Goal: Task Accomplishment & Management: Manage account settings

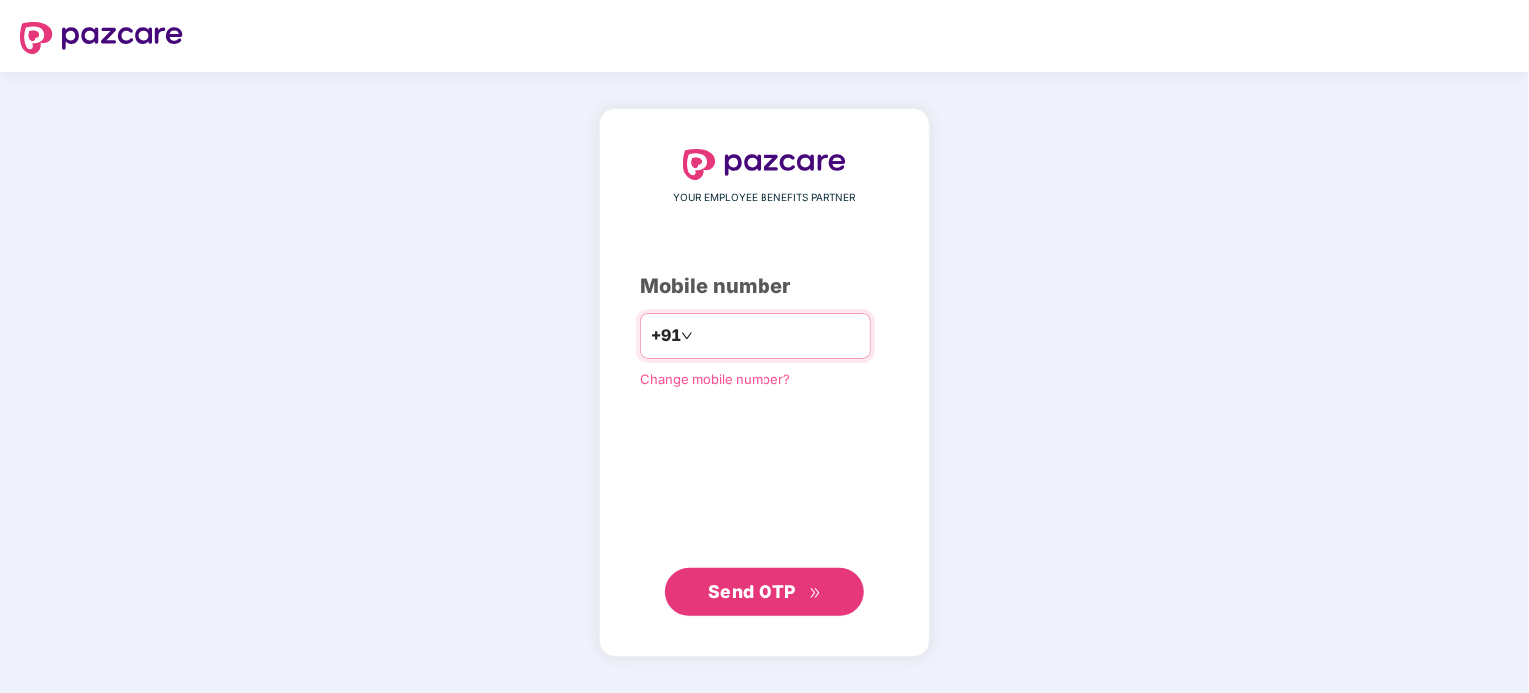
click at [742, 334] on input "number" at bounding box center [778, 336] width 163 height 32
type input "**********"
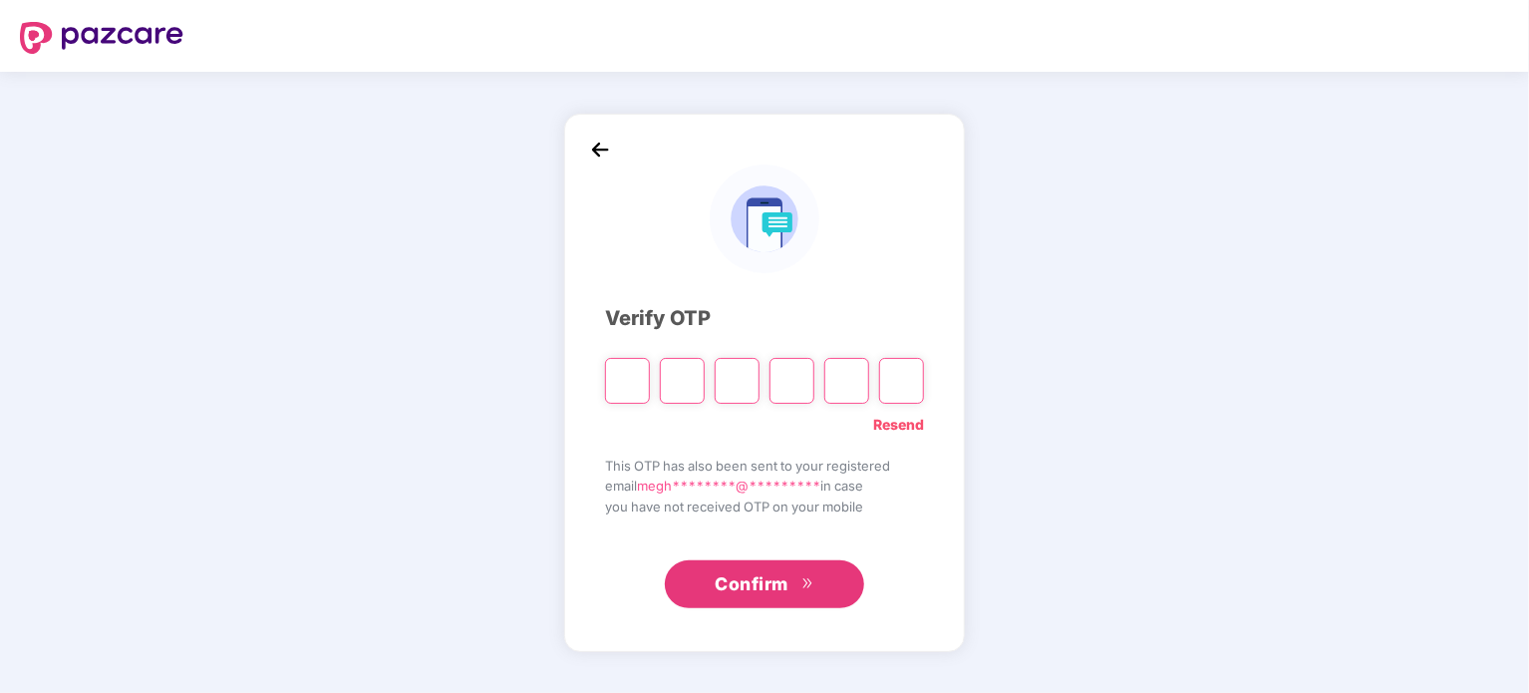
type input "*"
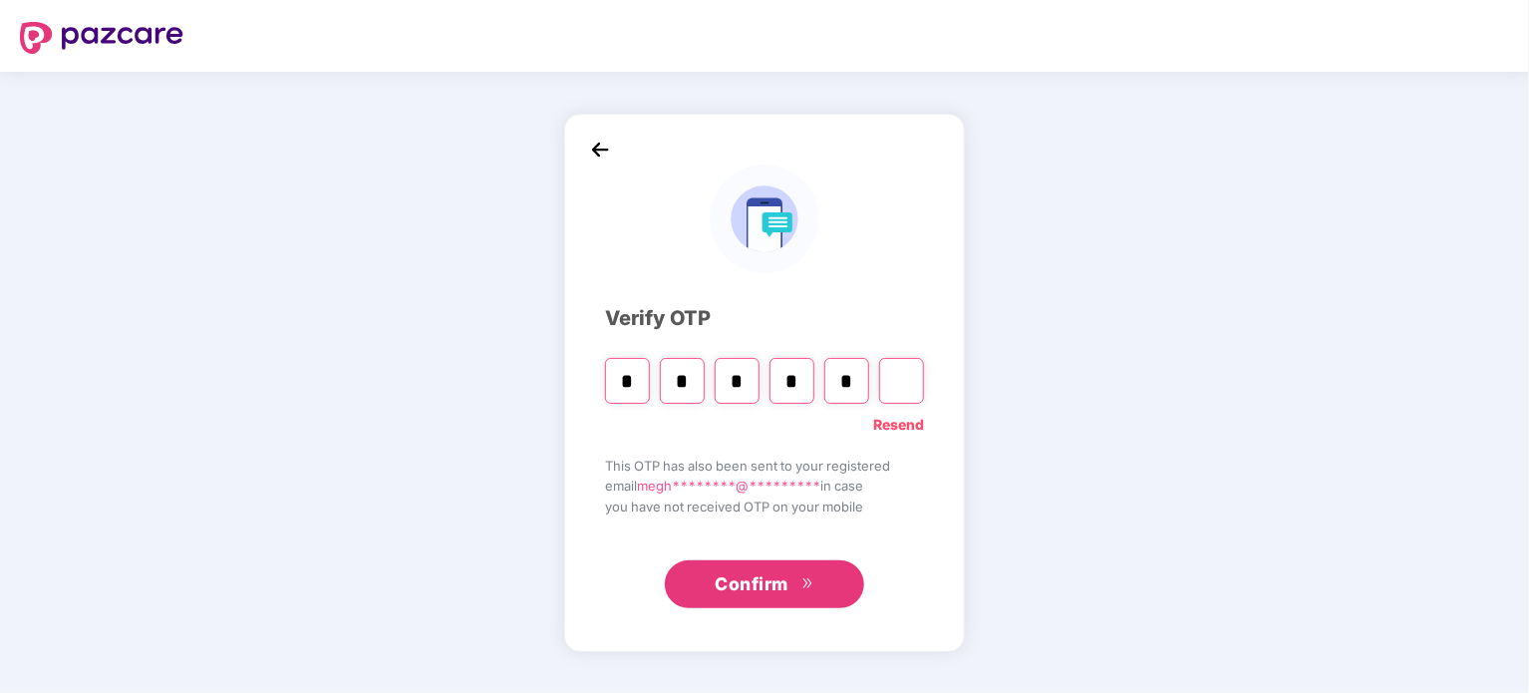
type input "*"
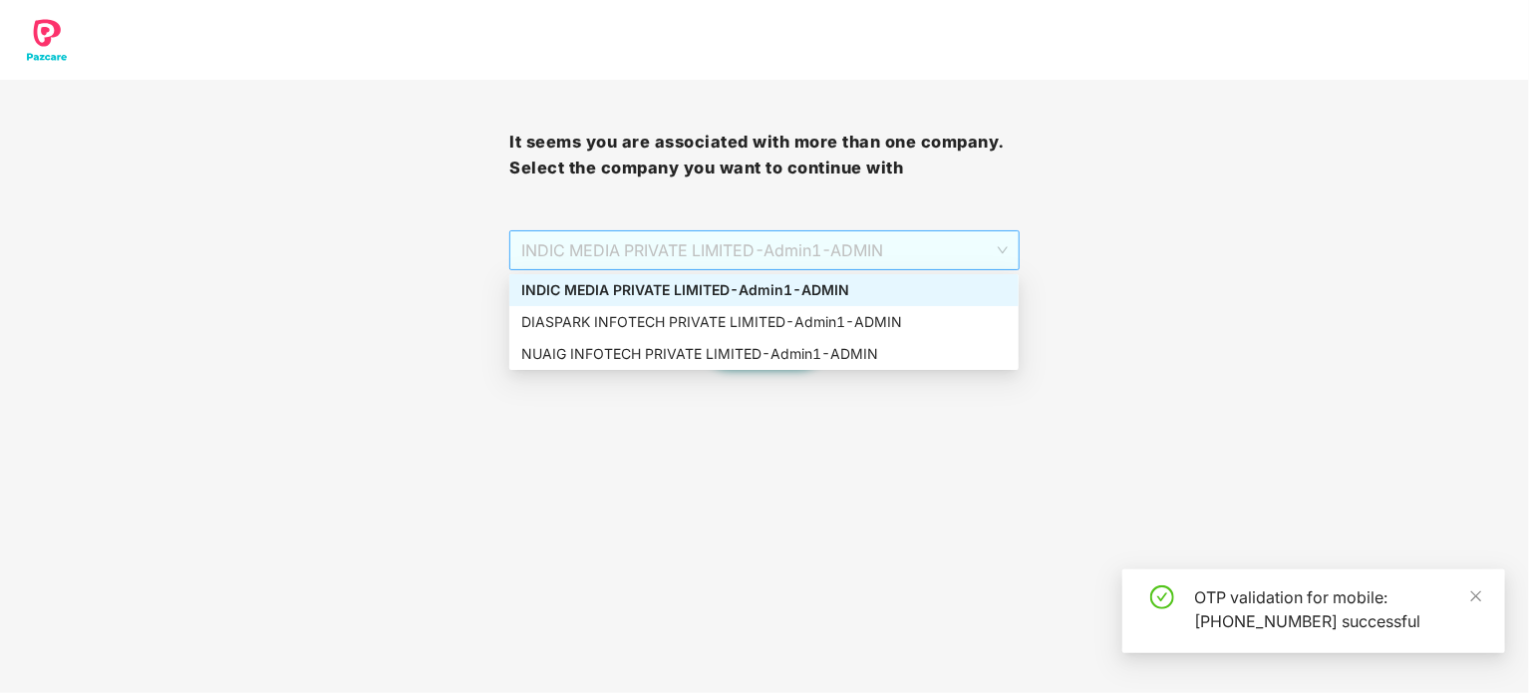
click at [909, 247] on span "INDIC MEDIA PRIVATE LIMITED - Admin1 - ADMIN" at bounding box center [763, 250] width 485 height 38
click at [616, 316] on div "DIASPARK INFOTECH PRIVATE LIMITED - Admin1 - ADMIN" at bounding box center [763, 322] width 485 height 22
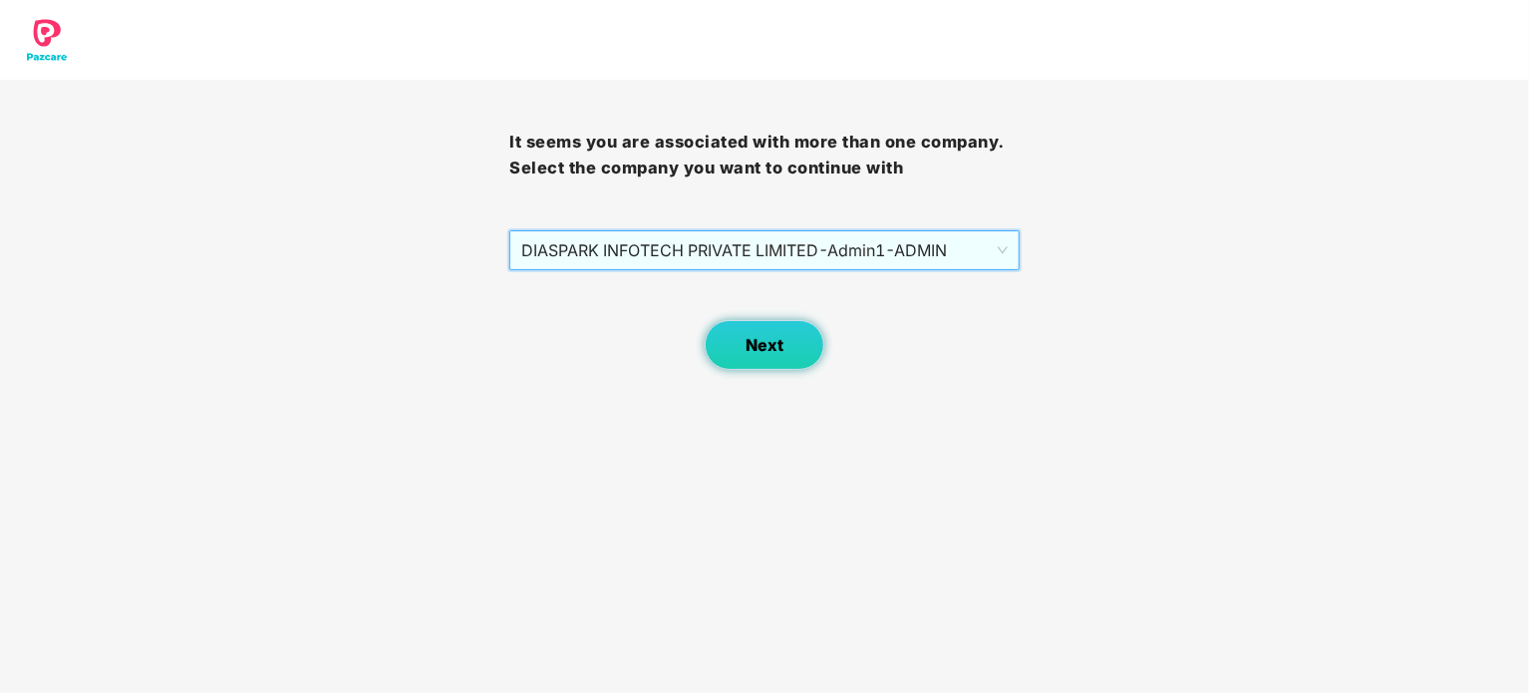
click at [764, 333] on button "Next" at bounding box center [765, 345] width 120 height 50
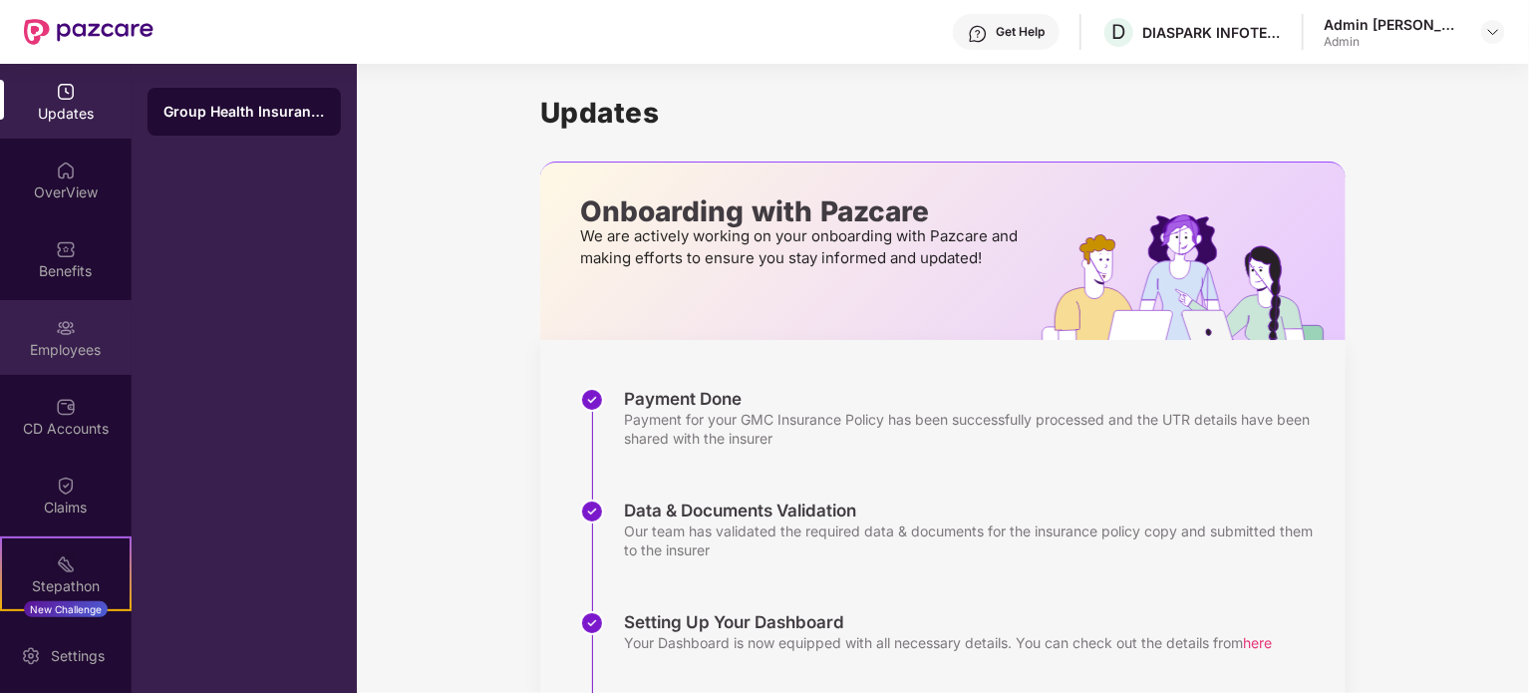
click at [77, 340] on div "Employees" at bounding box center [66, 350] width 132 height 20
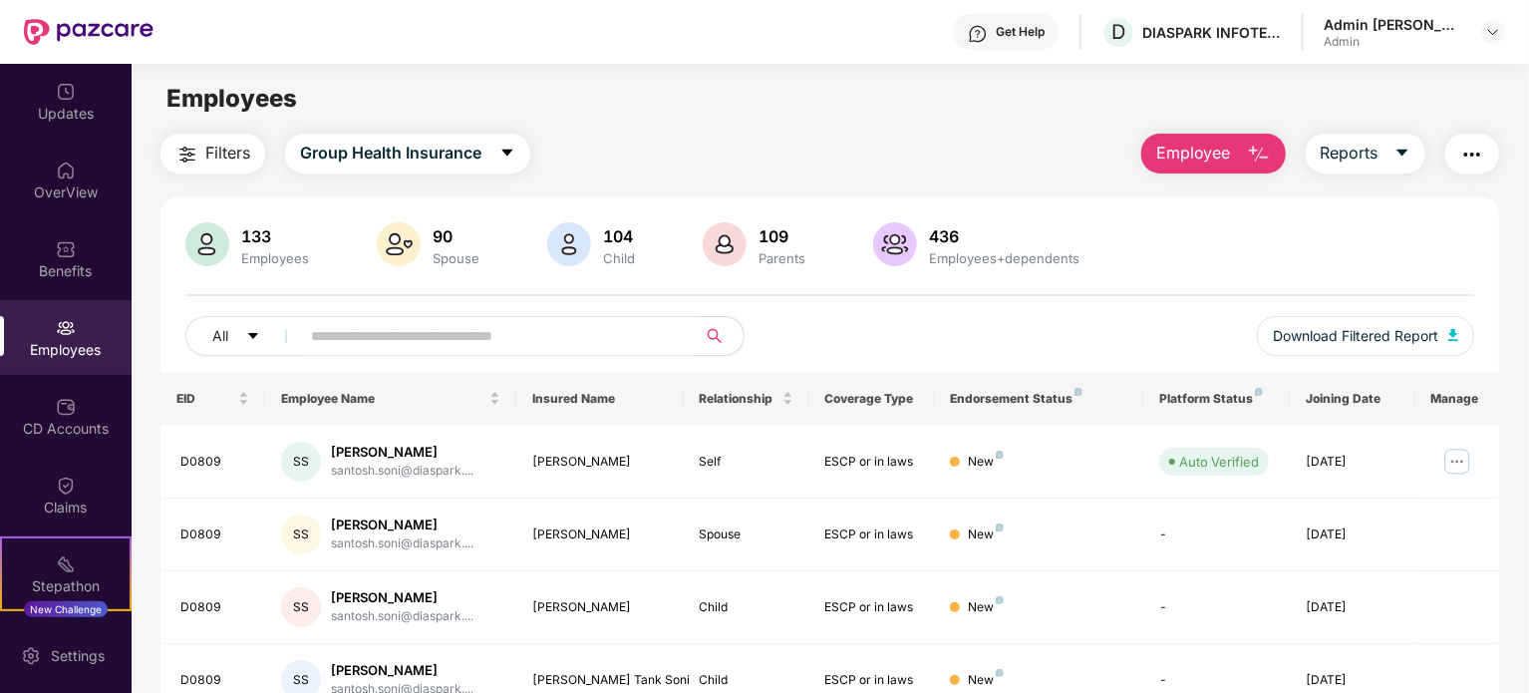
click at [339, 350] on input "text" at bounding box center [490, 336] width 358 height 30
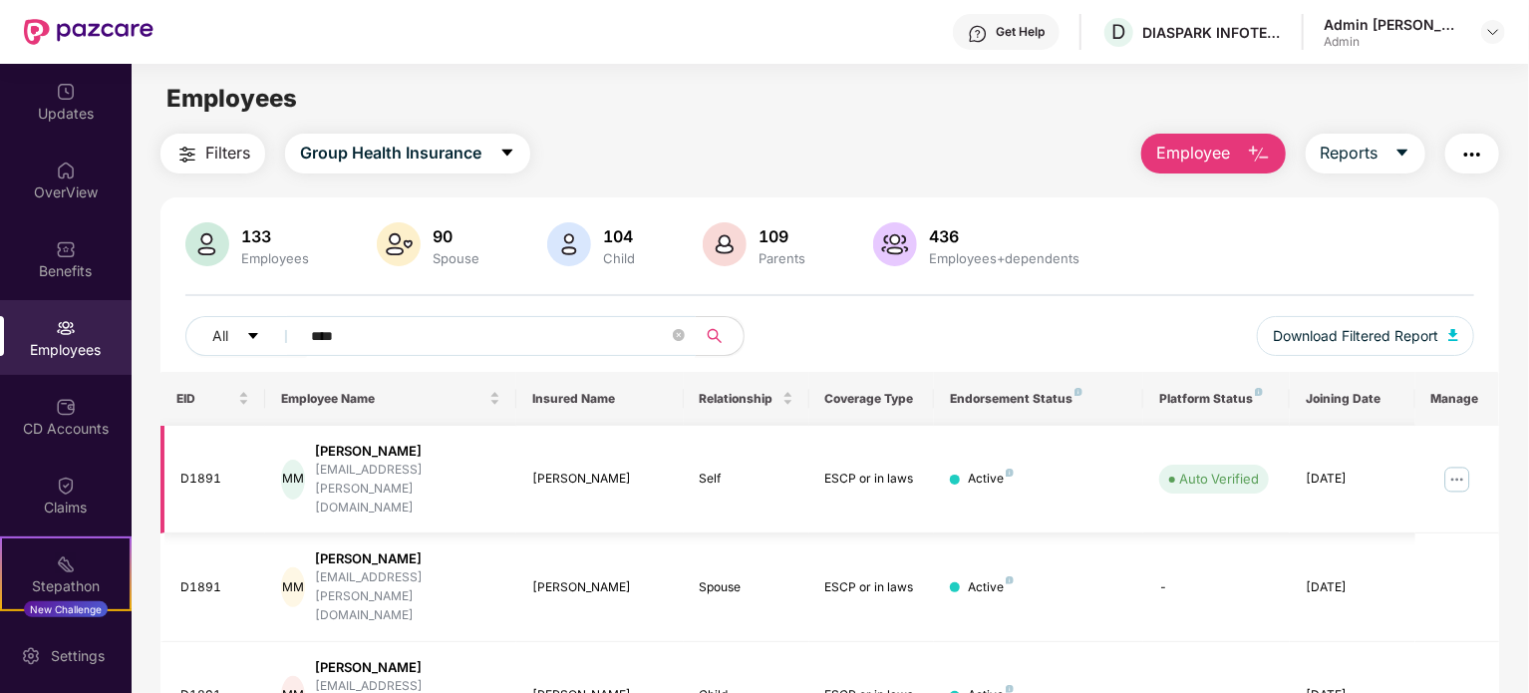
type input "****"
click at [1449, 464] on img at bounding box center [1457, 480] width 32 height 32
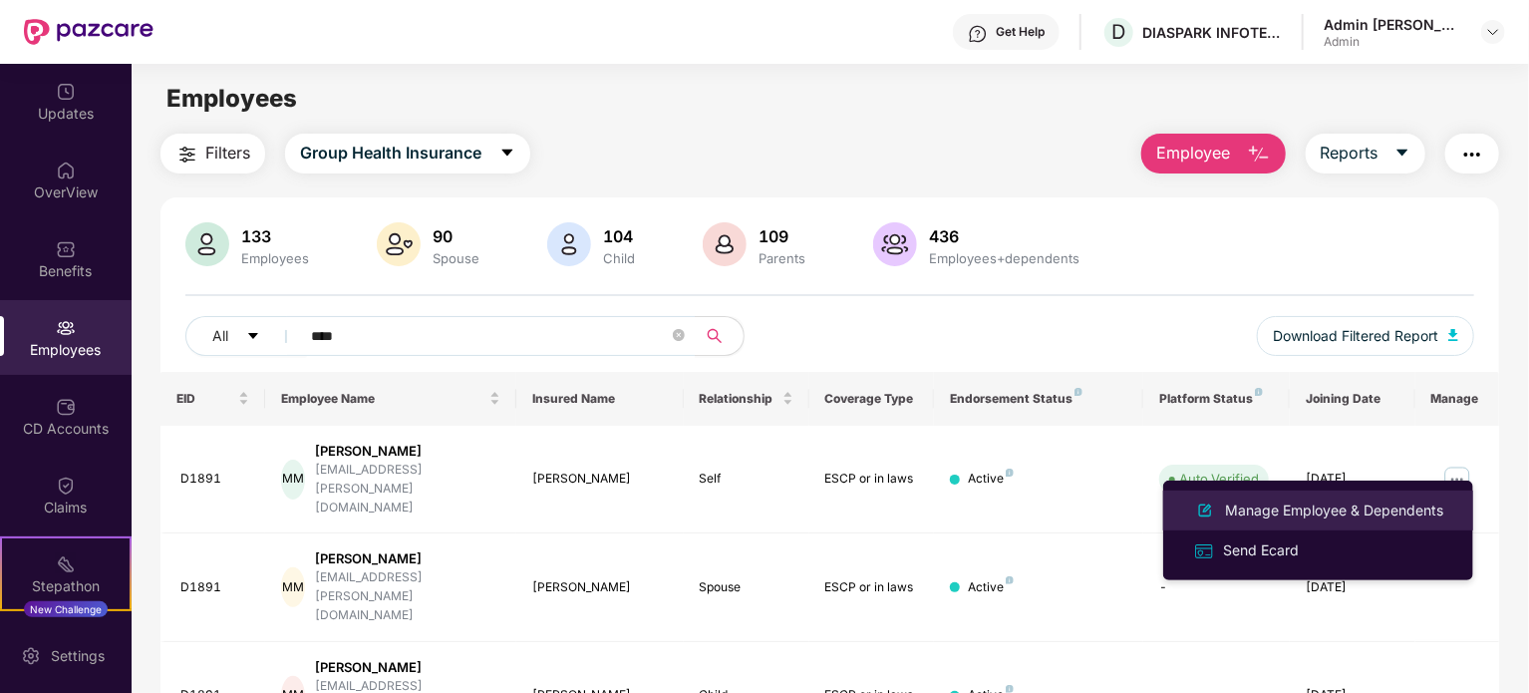
click at [1288, 501] on div "Manage Employee & Dependents" at bounding box center [1334, 510] width 226 height 22
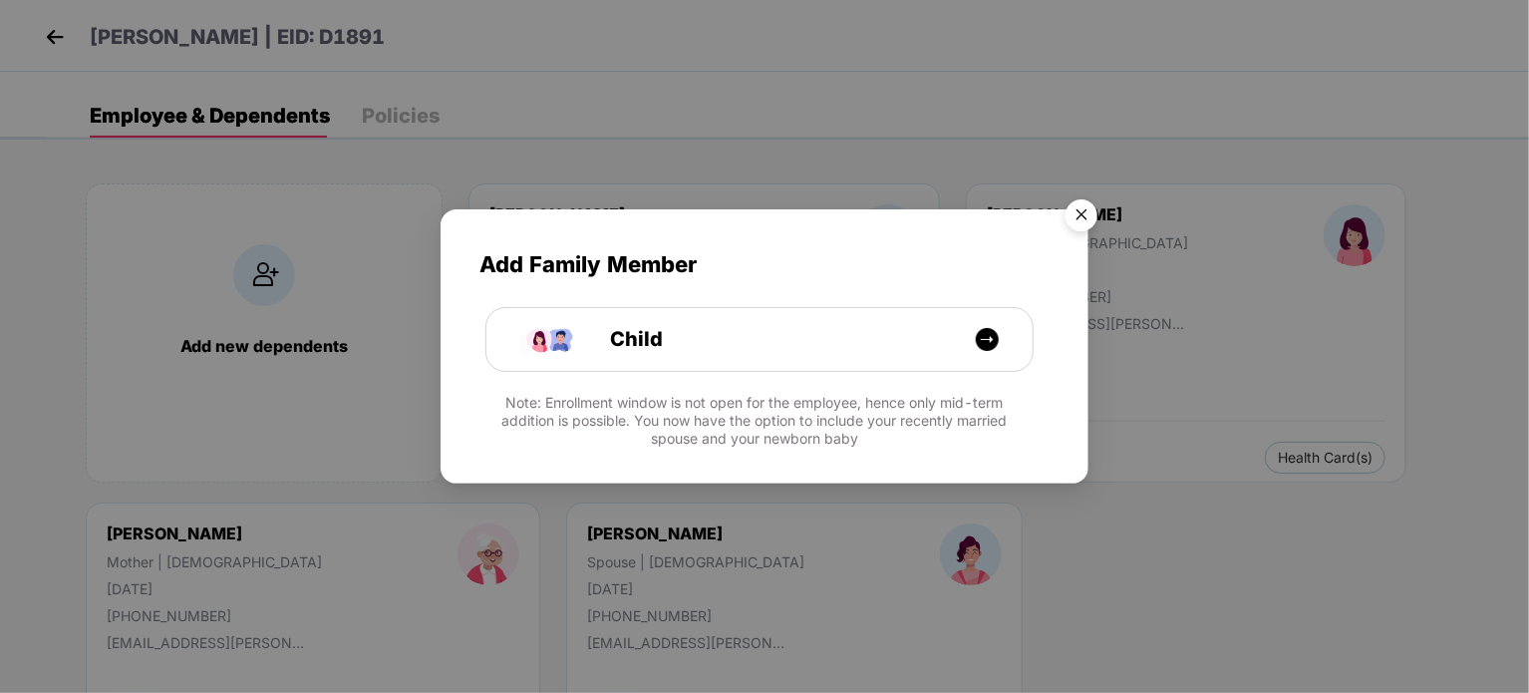
click at [1080, 213] on img "Close" at bounding box center [1082, 218] width 56 height 56
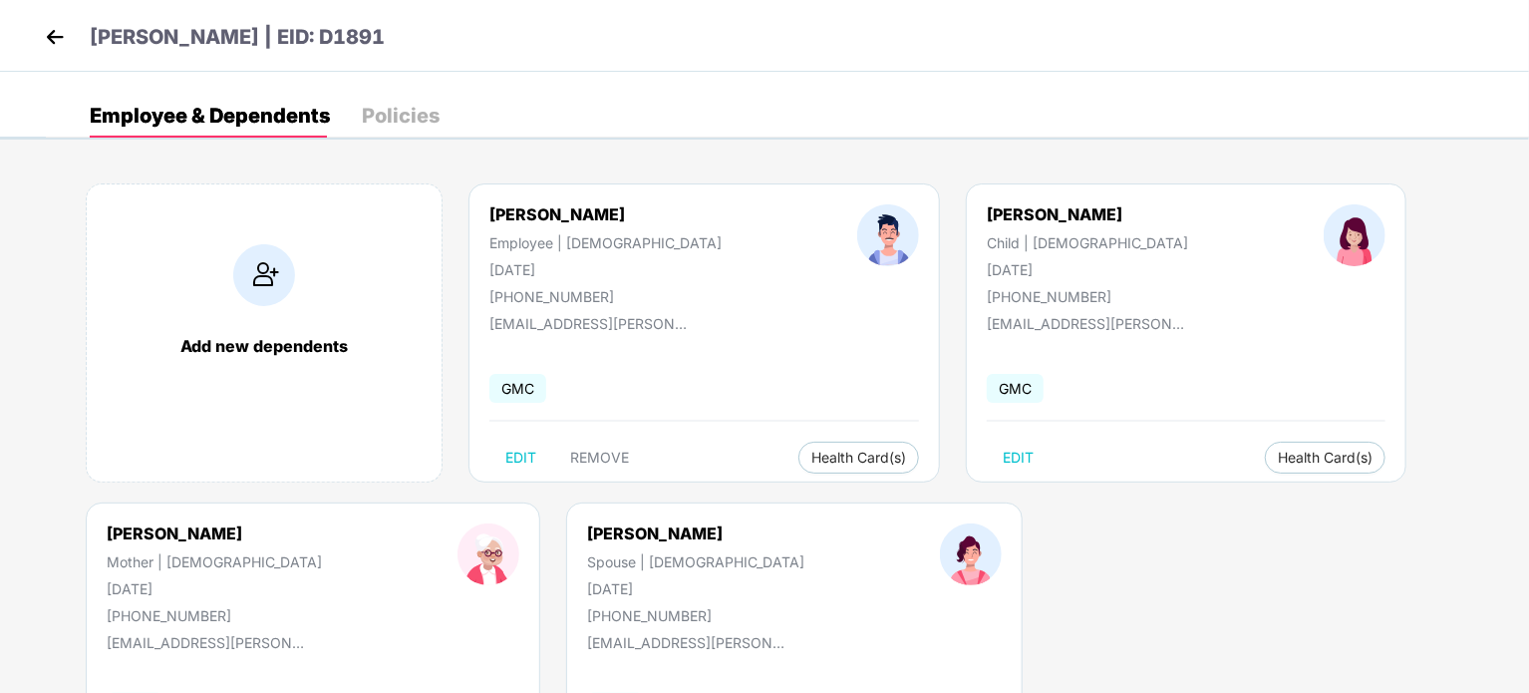
click at [1528, 489] on div "Add new dependents [PERSON_NAME] Employee | [DEMOGRAPHIC_DATA] [DATE] [PHONE_NU…" at bounding box center [787, 662] width 1483 height 1017
